Goal: Task Accomplishment & Management: Complete application form

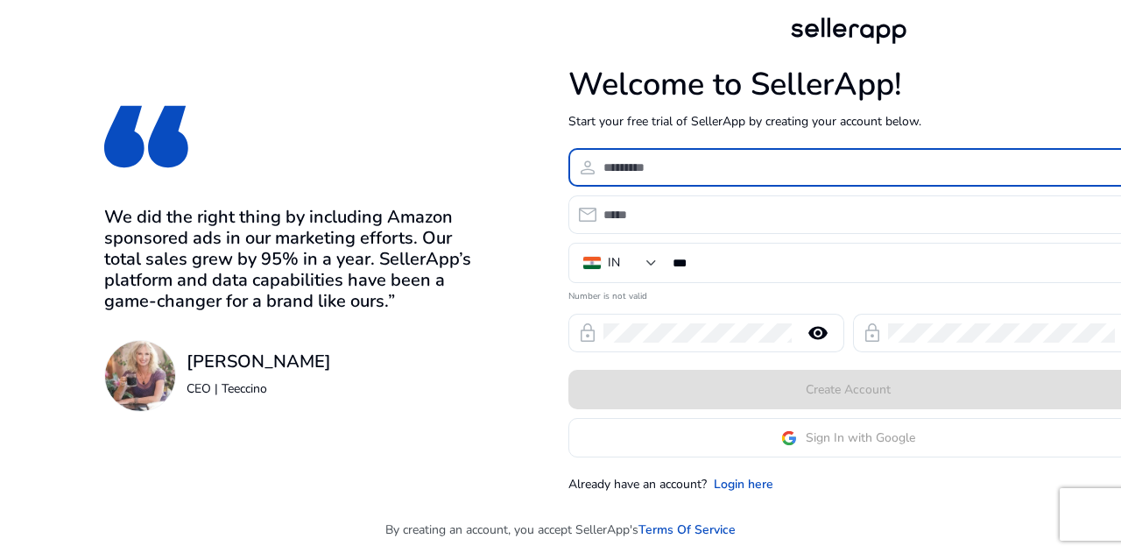
click at [660, 162] on input at bounding box center [858, 167] width 511 height 19
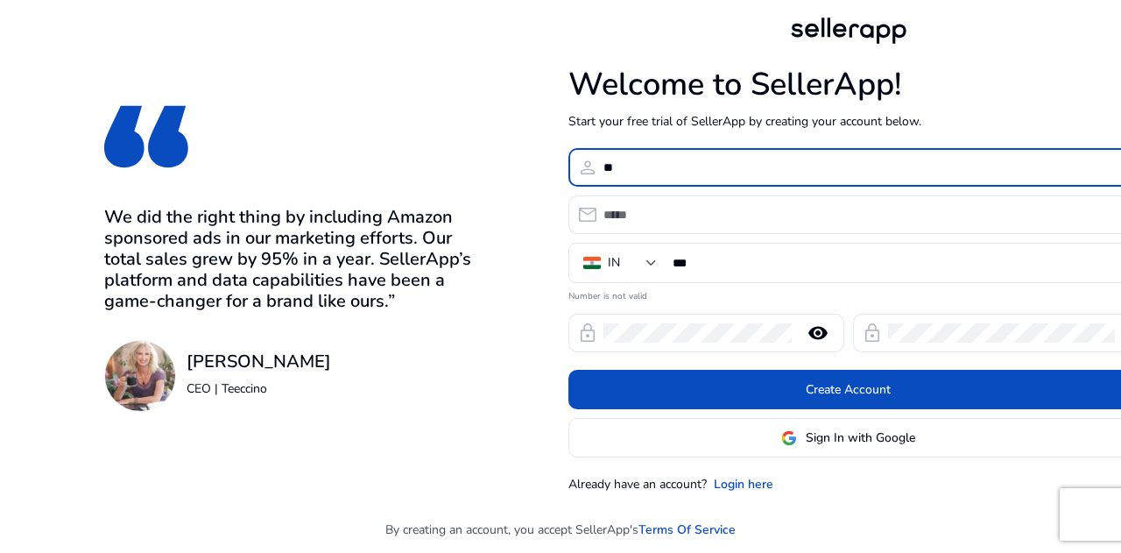
type input "*"
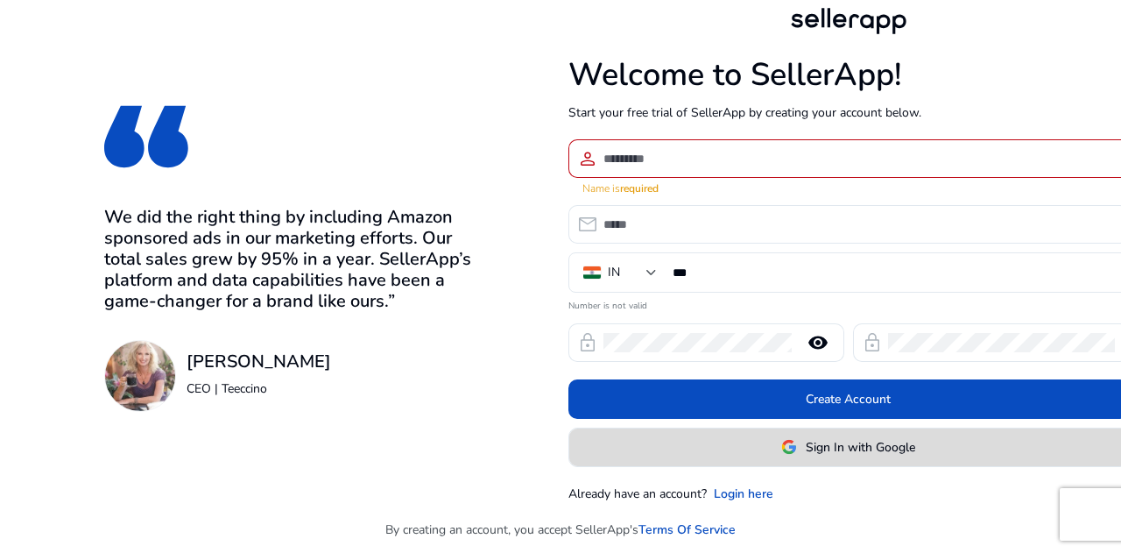
click at [826, 439] on span "Sign In with Google" at bounding box center [860, 447] width 109 height 18
